Goal: Use online tool/utility: Utilize a website feature to perform a specific function

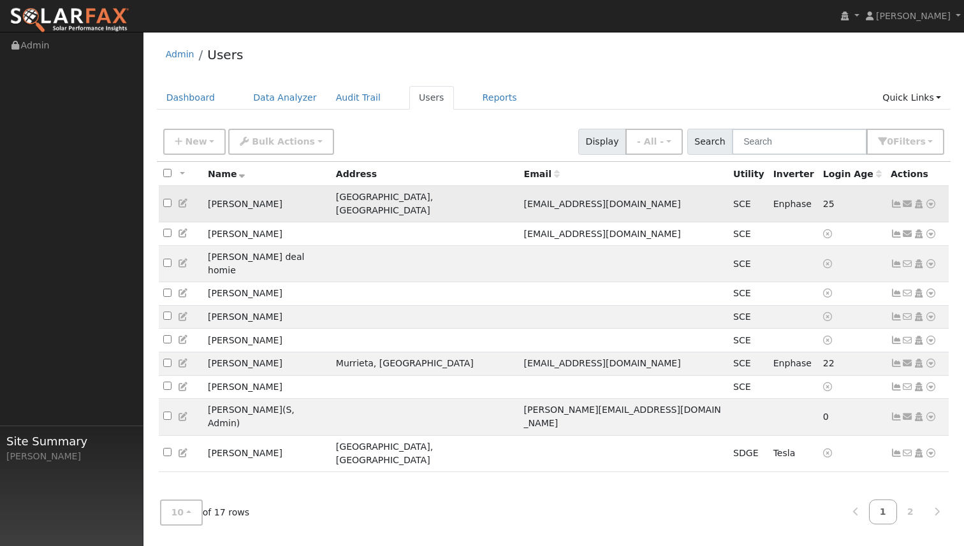
click at [248, 196] on td "[PERSON_NAME]" at bounding box center [267, 204] width 128 height 36
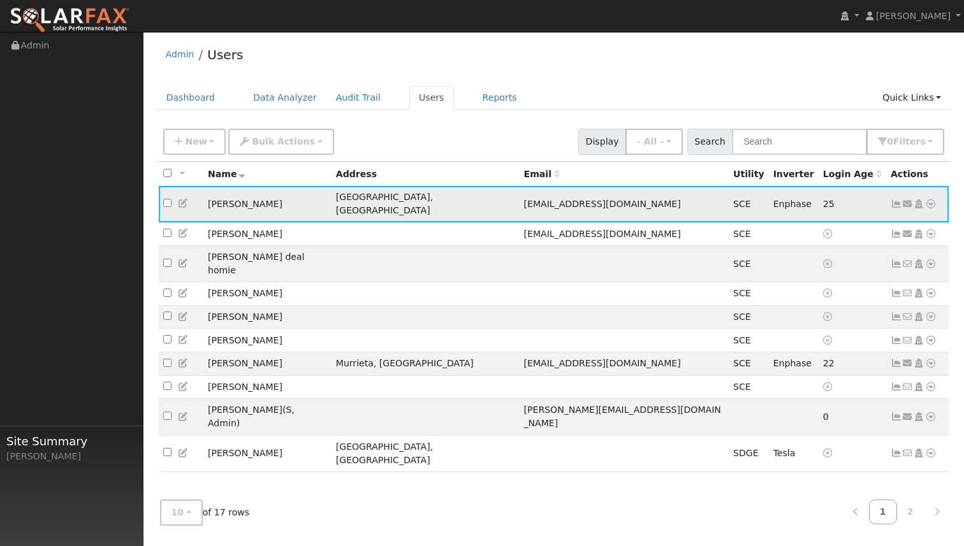
click at [927, 199] on icon at bounding box center [930, 203] width 11 height 9
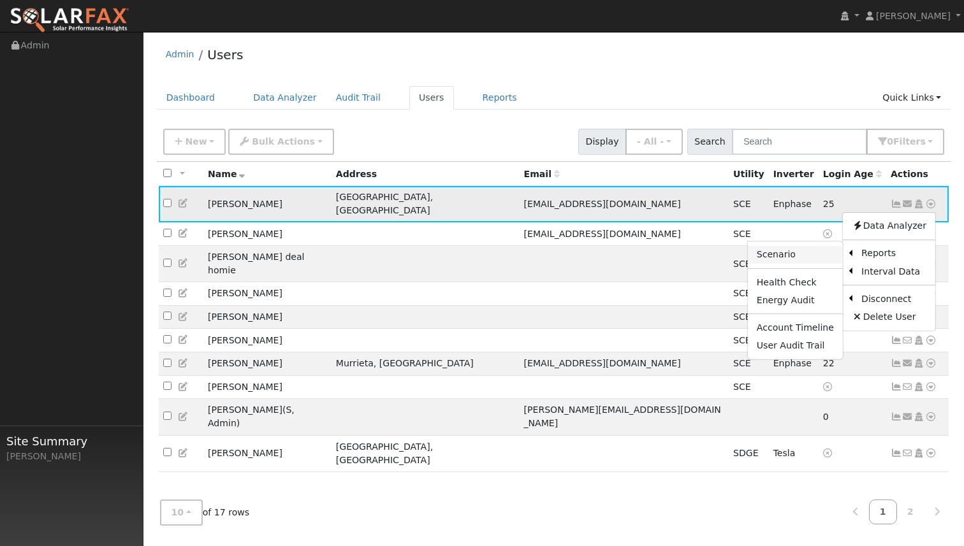
click at [808, 257] on link "Scenario" at bounding box center [795, 255] width 95 height 18
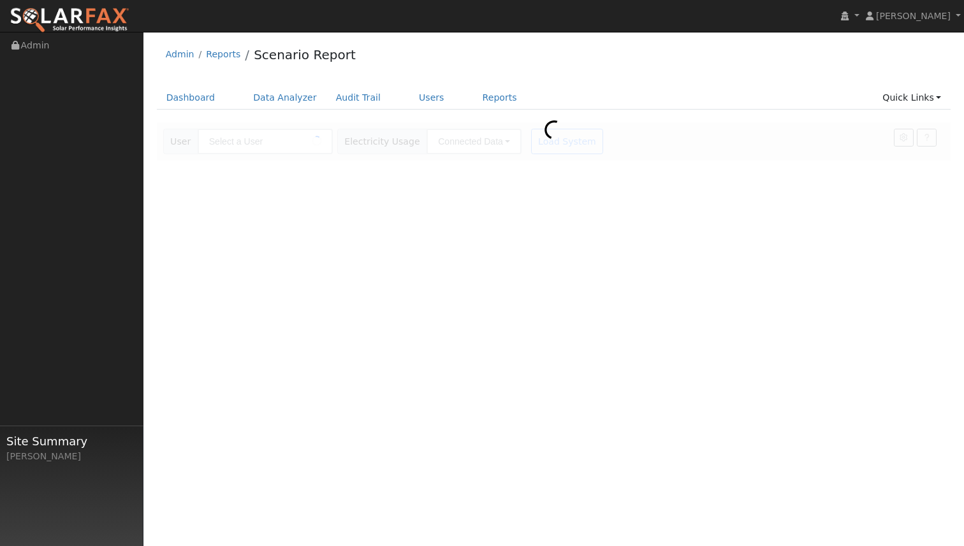
type input "[PERSON_NAME]"
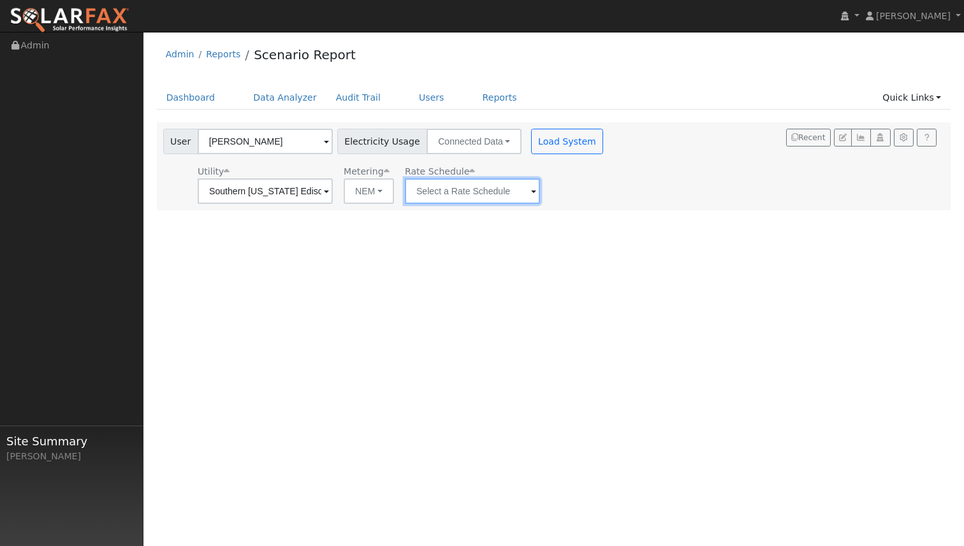
click at [457, 198] on input "text" at bounding box center [472, 190] width 135 height 25
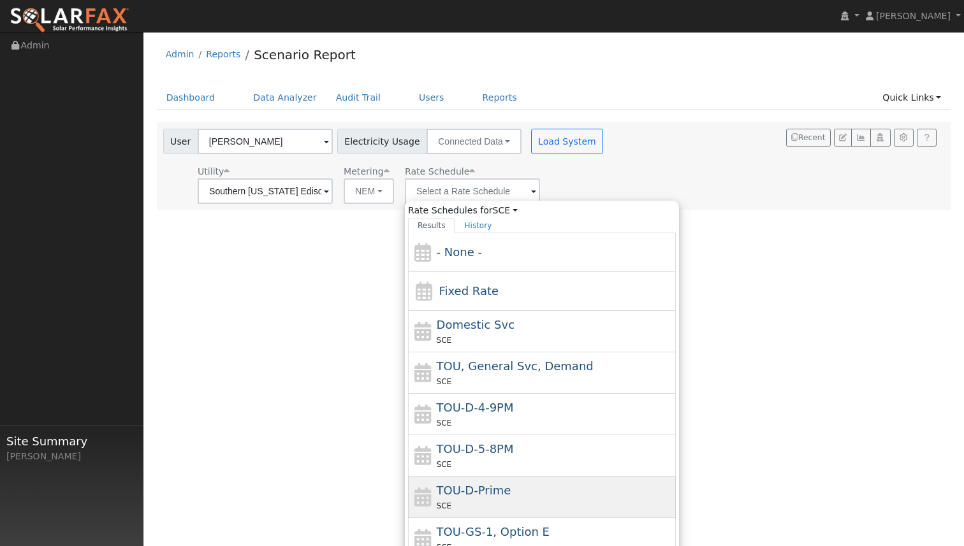
click at [477, 491] on span "TOU-D-Prime" at bounding box center [474, 490] width 75 height 13
type input "TOU-D-Prime"
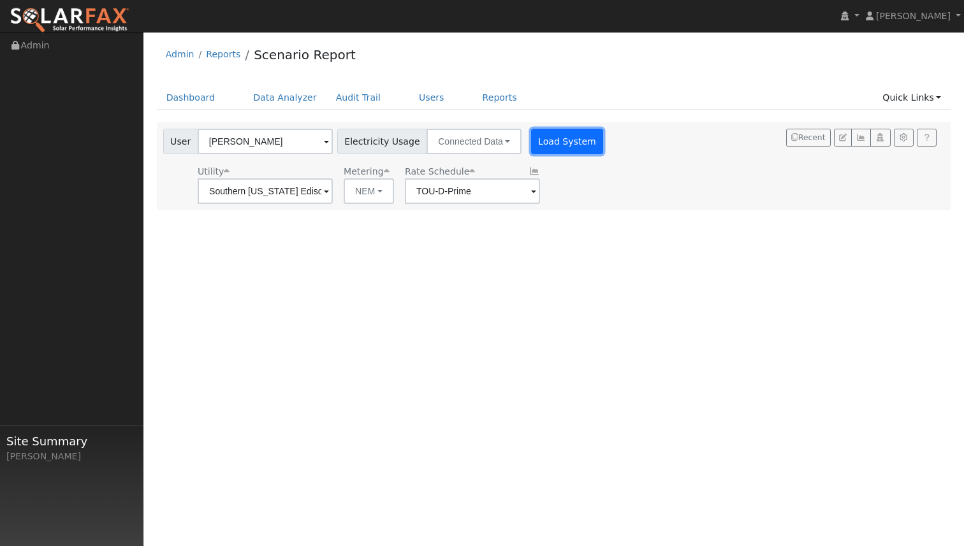
click at [552, 138] on button "Load System" at bounding box center [567, 141] width 73 height 25
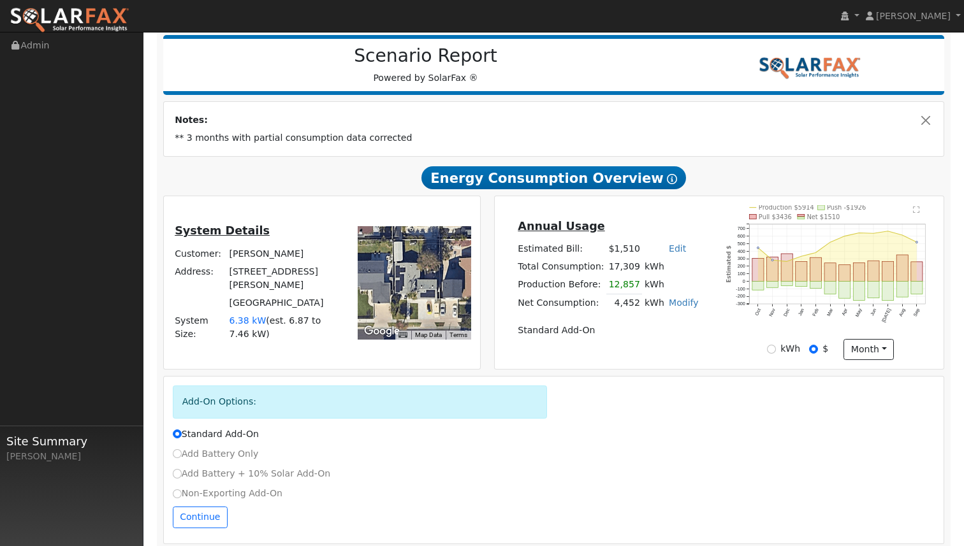
scroll to position [167, 0]
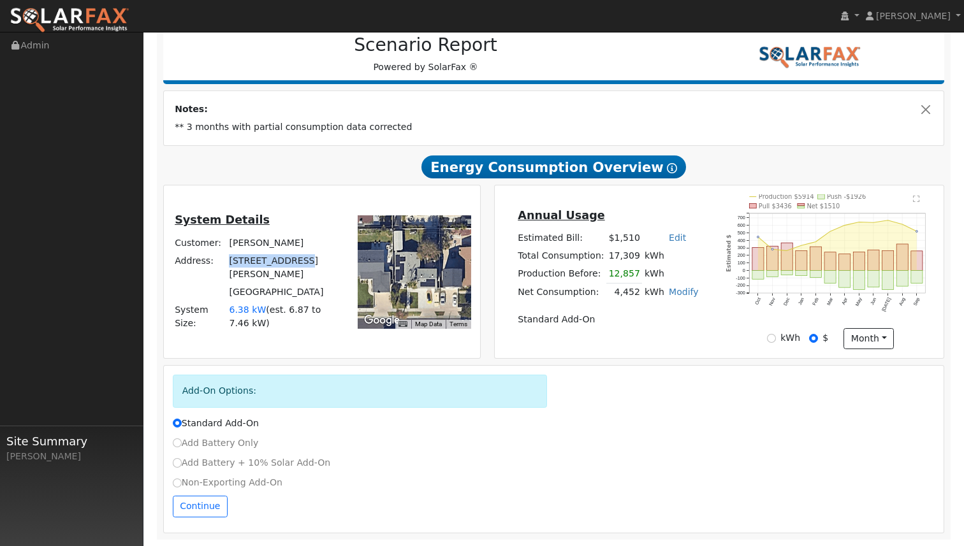
drag, startPoint x: 300, startPoint y: 261, endPoint x: 229, endPoint y: 261, distance: 70.7
click at [229, 261] on tr "Address: [STREET_ADDRESS][PERSON_NAME]" at bounding box center [257, 267] width 168 height 31
copy tr "[STREET_ADDRESS][PERSON_NAME]"
